Goal: Transaction & Acquisition: Purchase product/service

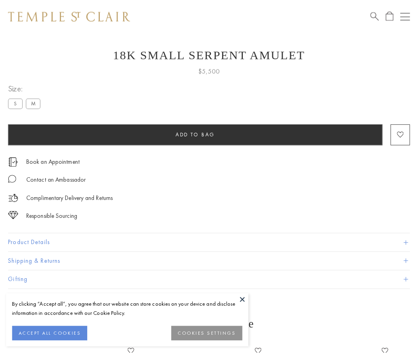
scroll to position [13, 0]
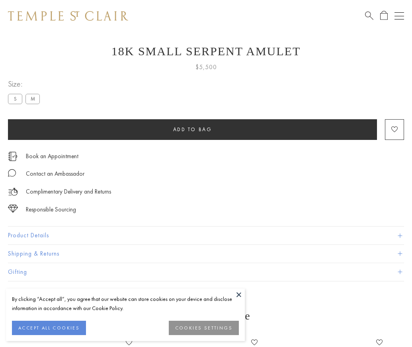
click at [192, 129] on span "Add to bag" at bounding box center [192, 129] width 39 height 7
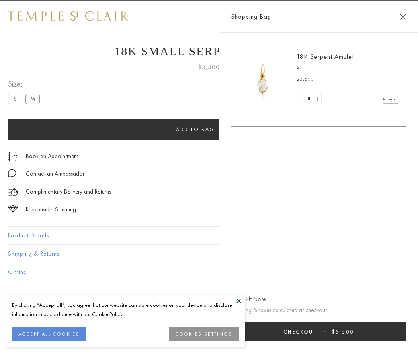
click at [406, 332] on button "Checkout $5,500" at bounding box center [318, 332] width 175 height 19
